Goal: Register for event/course

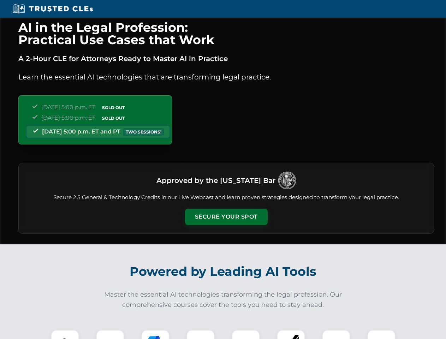
click at [226, 217] on button "Secure Your Spot" at bounding box center [226, 217] width 83 height 16
click at [65, 334] on img at bounding box center [65, 344] width 20 height 20
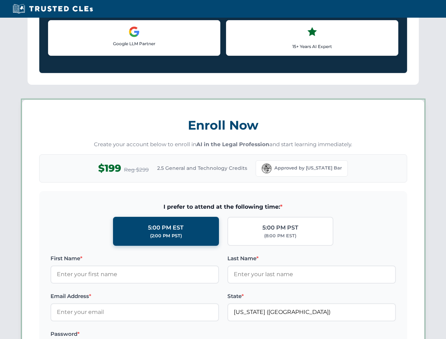
click at [155, 334] on label "Password *" at bounding box center [135, 334] width 168 height 8
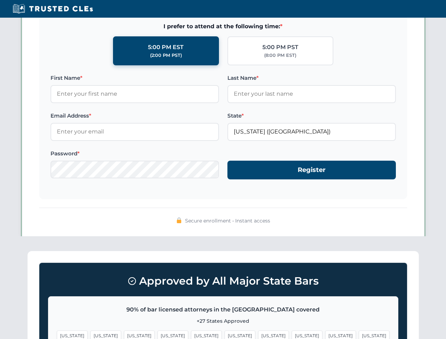
click at [325, 334] on span "[US_STATE]" at bounding box center [340, 336] width 31 height 10
